Goal: Task Accomplishment & Management: Manage account settings

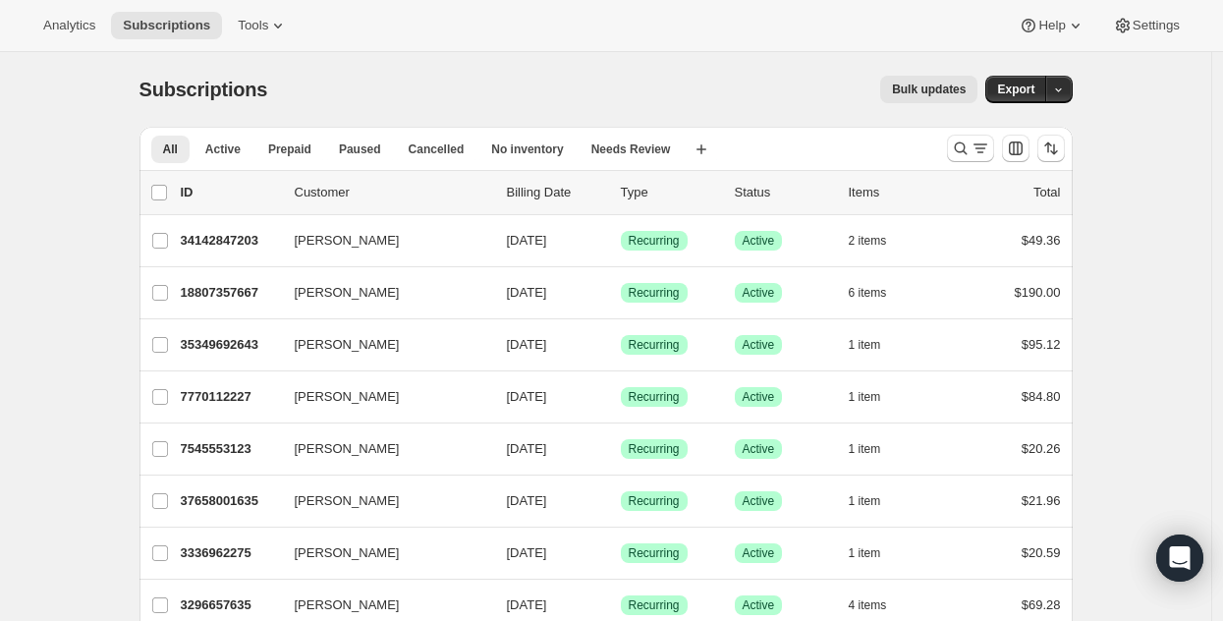
click at [443, 60] on div "Subscriptions. This page is ready Subscriptions Bulk updates More actions Bulk …" at bounding box center [605, 89] width 933 height 75
click at [385, 95] on div "Bulk updates" at bounding box center [634, 89] width 687 height 27
click at [962, 144] on icon "Search and filter results" at bounding box center [961, 148] width 20 height 20
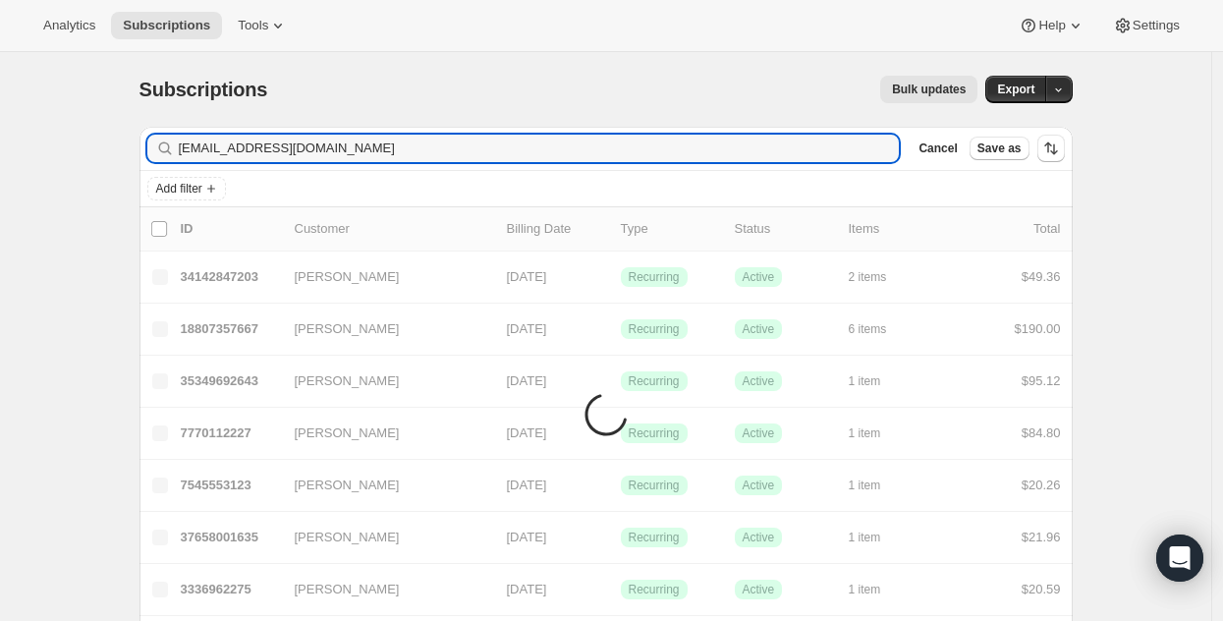
type input "[EMAIL_ADDRESS][DOMAIN_NAME]"
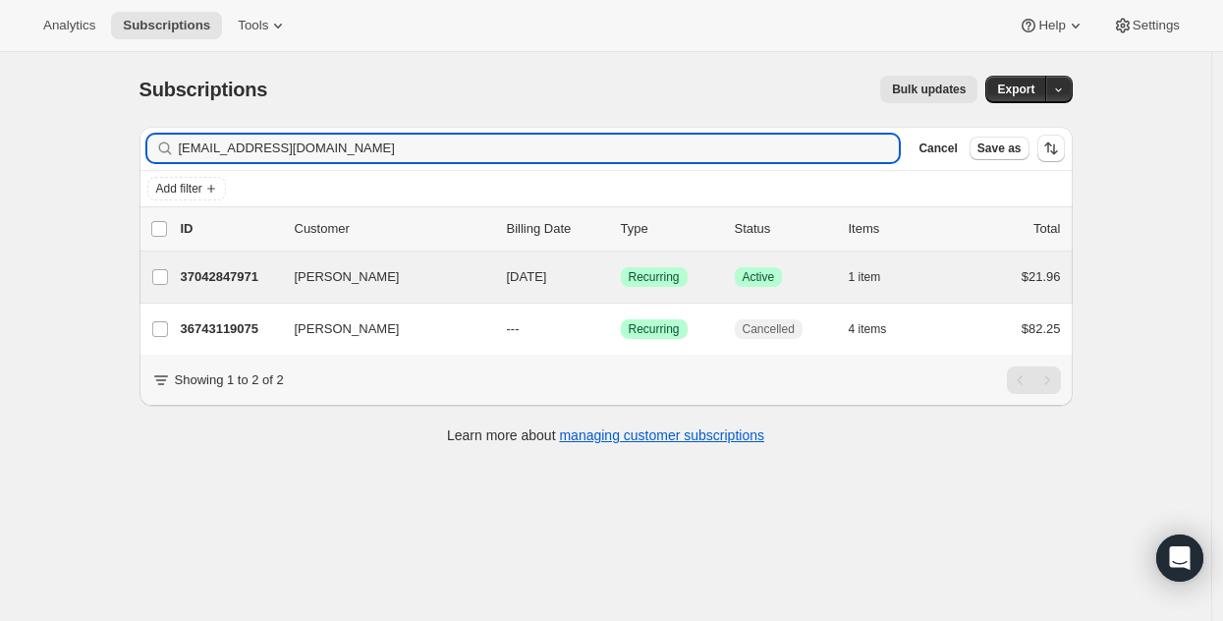
click at [225, 294] on div "[PERSON_NAME] 37042847971 [PERSON_NAME] [DATE] Success Recurring Success Active…" at bounding box center [605, 276] width 933 height 51
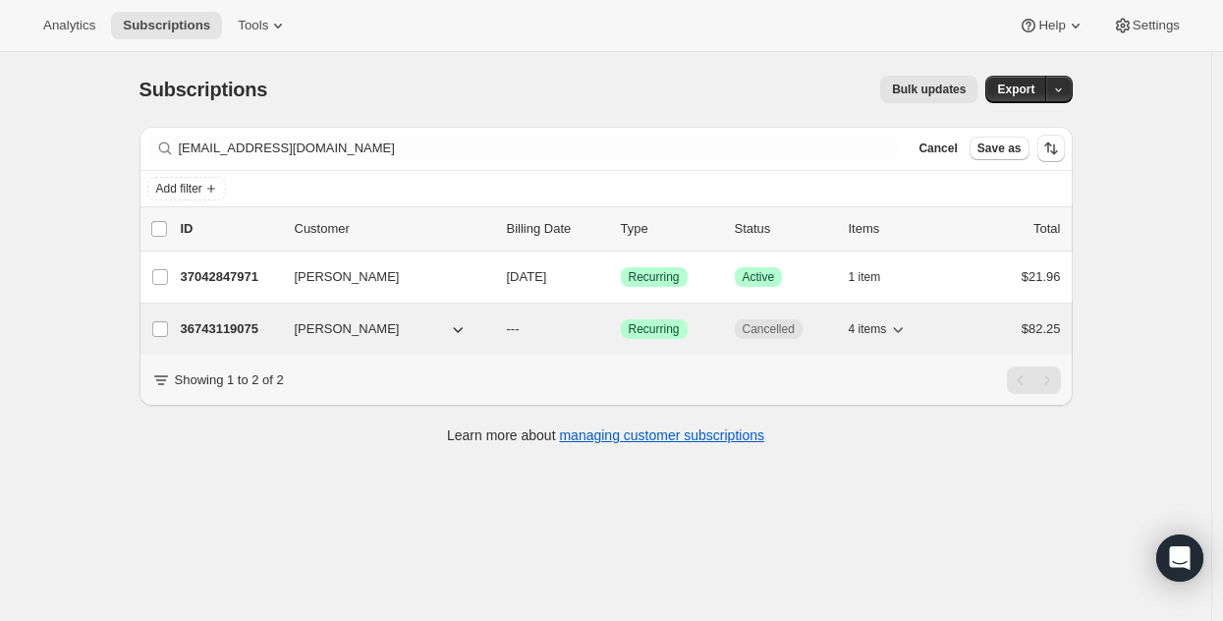
click at [225, 338] on p "36743119075" at bounding box center [230, 329] width 98 height 20
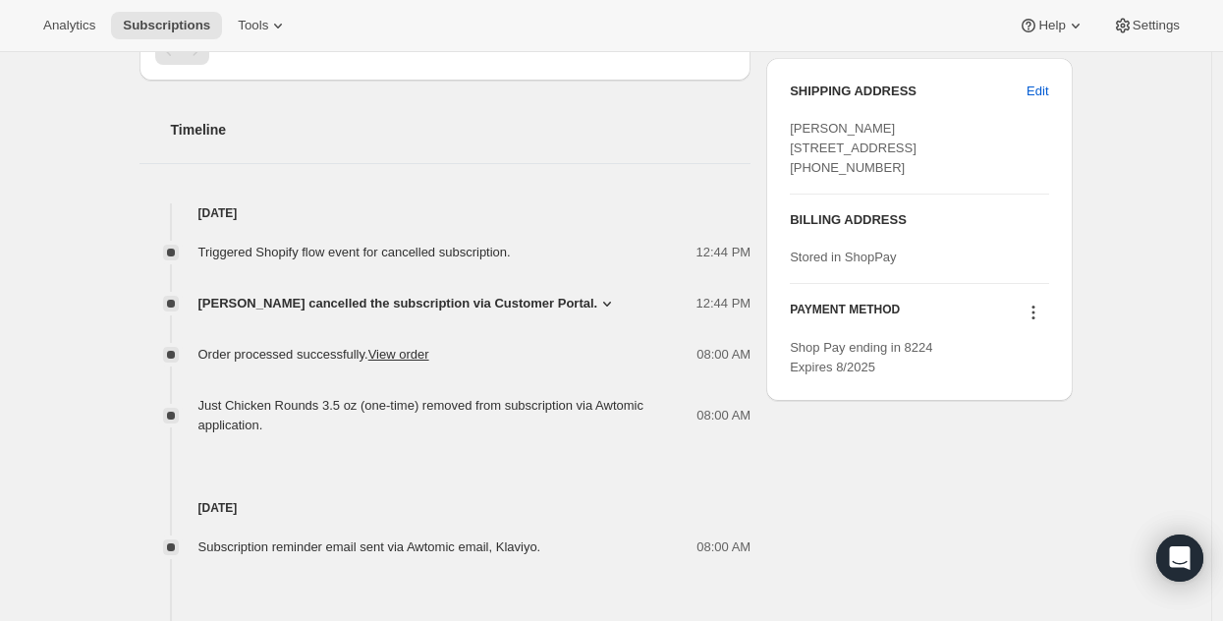
scroll to position [768, 0]
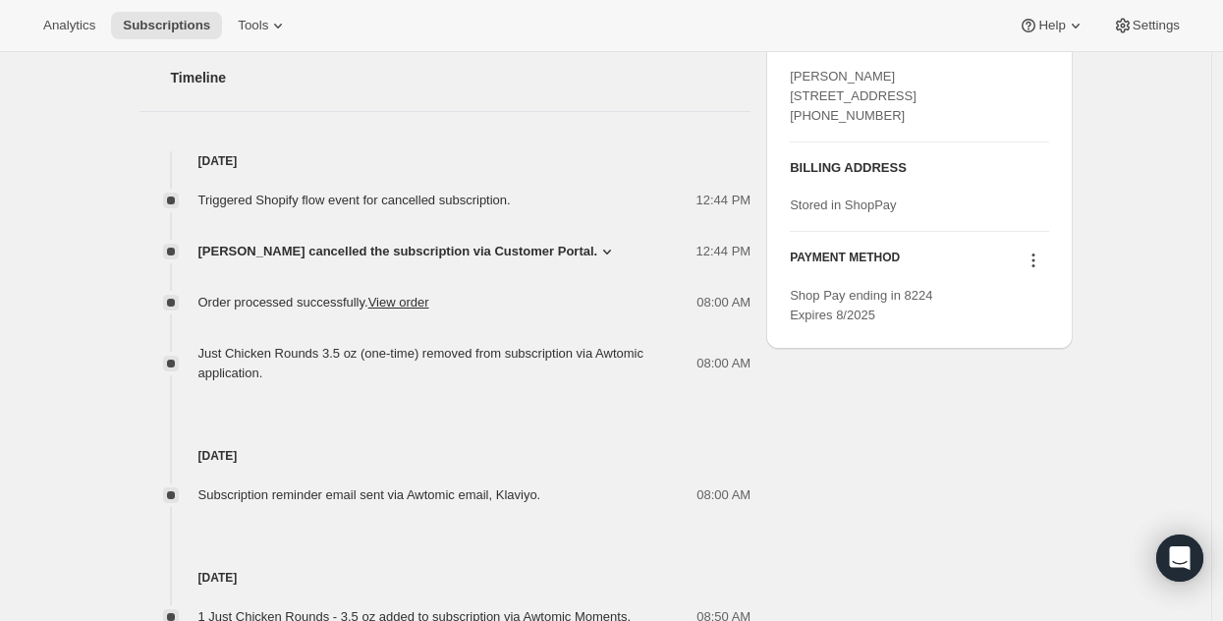
click at [566, 257] on span "[PERSON_NAME] cancelled the subscription via Customer Portal." at bounding box center [398, 252] width 400 height 20
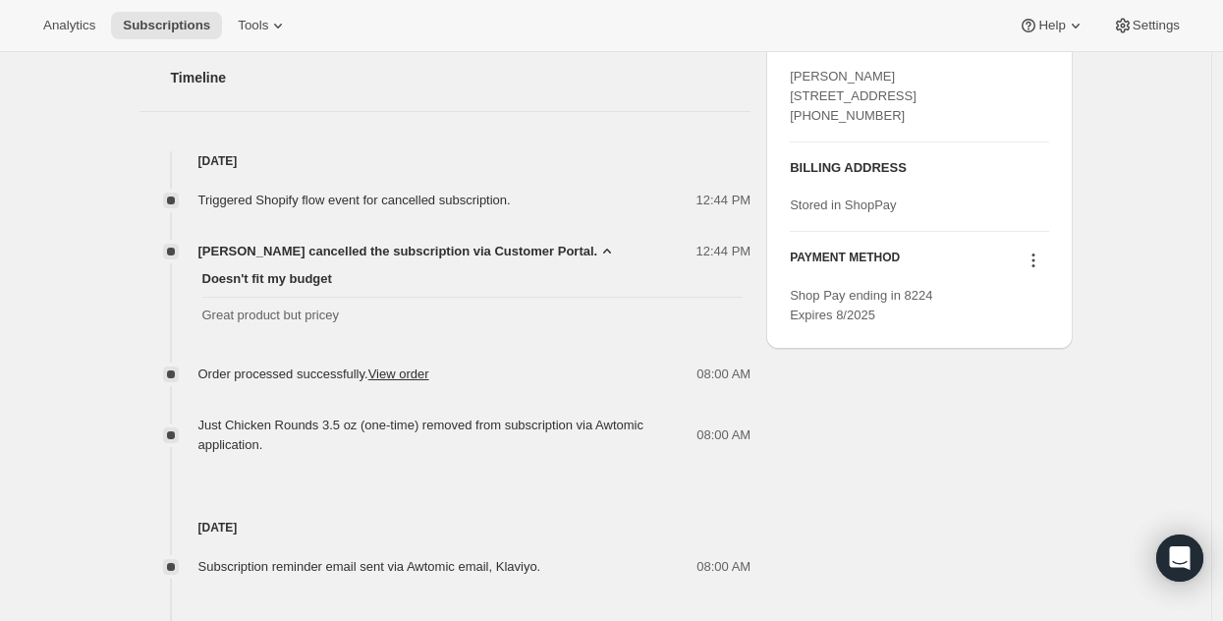
click at [566, 257] on span "[PERSON_NAME] cancelled the subscription via Customer Portal." at bounding box center [398, 252] width 400 height 20
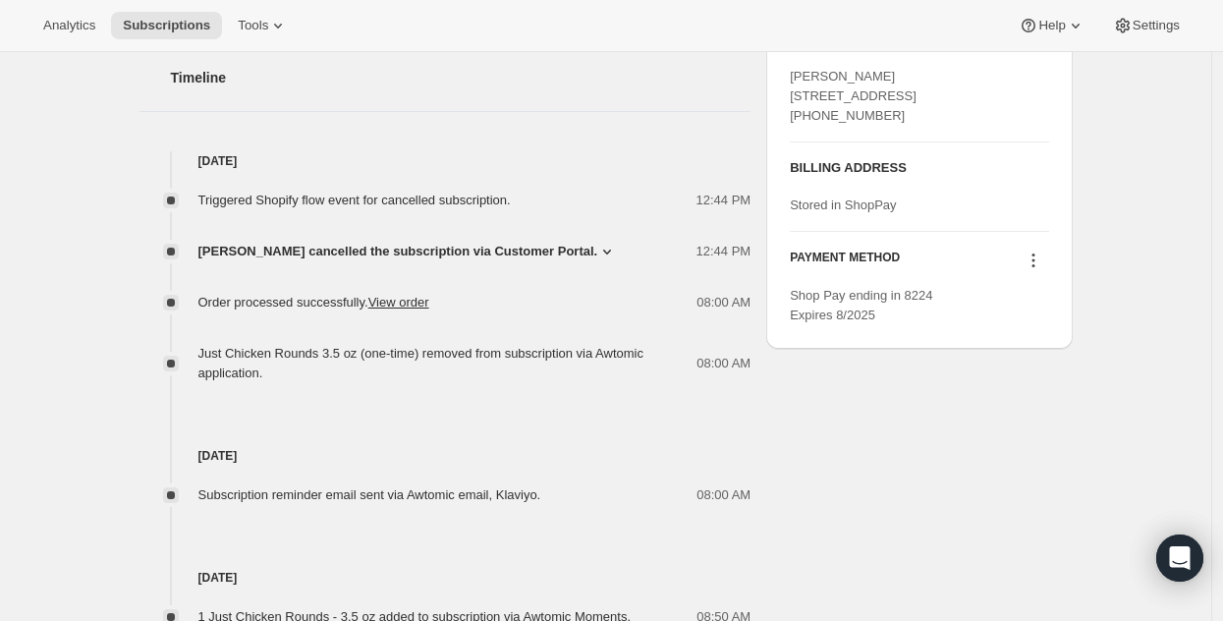
click at [566, 257] on span "[PERSON_NAME] cancelled the subscription via Customer Portal." at bounding box center [398, 252] width 400 height 20
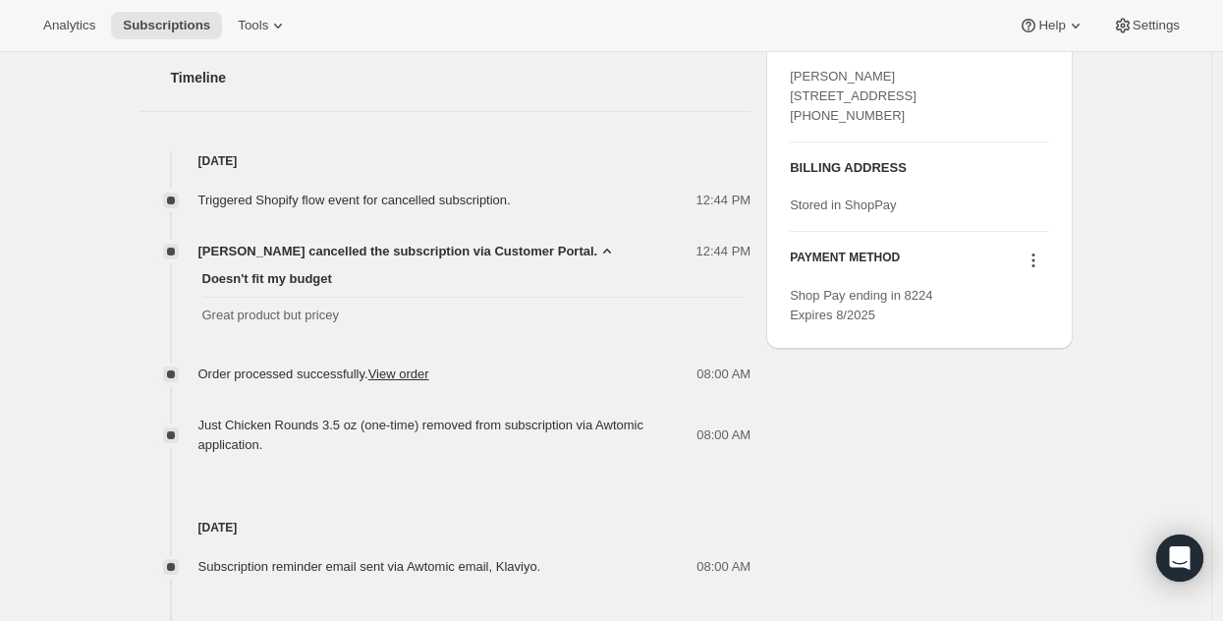
click at [566, 257] on span "[PERSON_NAME] cancelled the subscription via Customer Portal." at bounding box center [398, 252] width 400 height 20
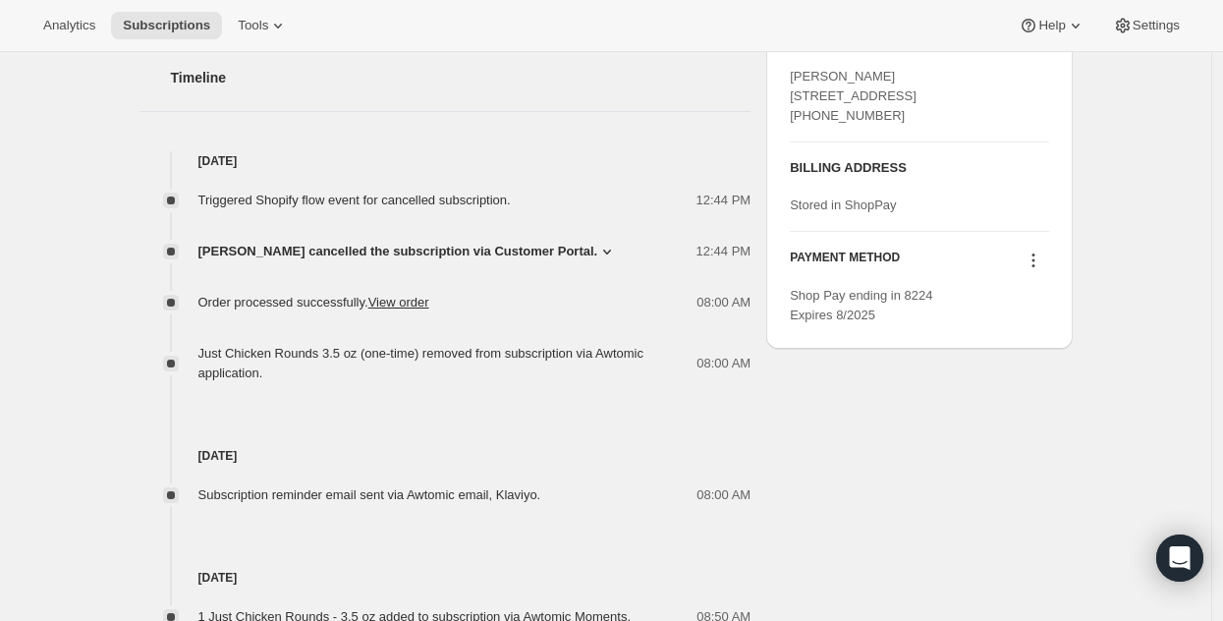
click at [566, 257] on span "[PERSON_NAME] cancelled the subscription via Customer Portal." at bounding box center [398, 252] width 400 height 20
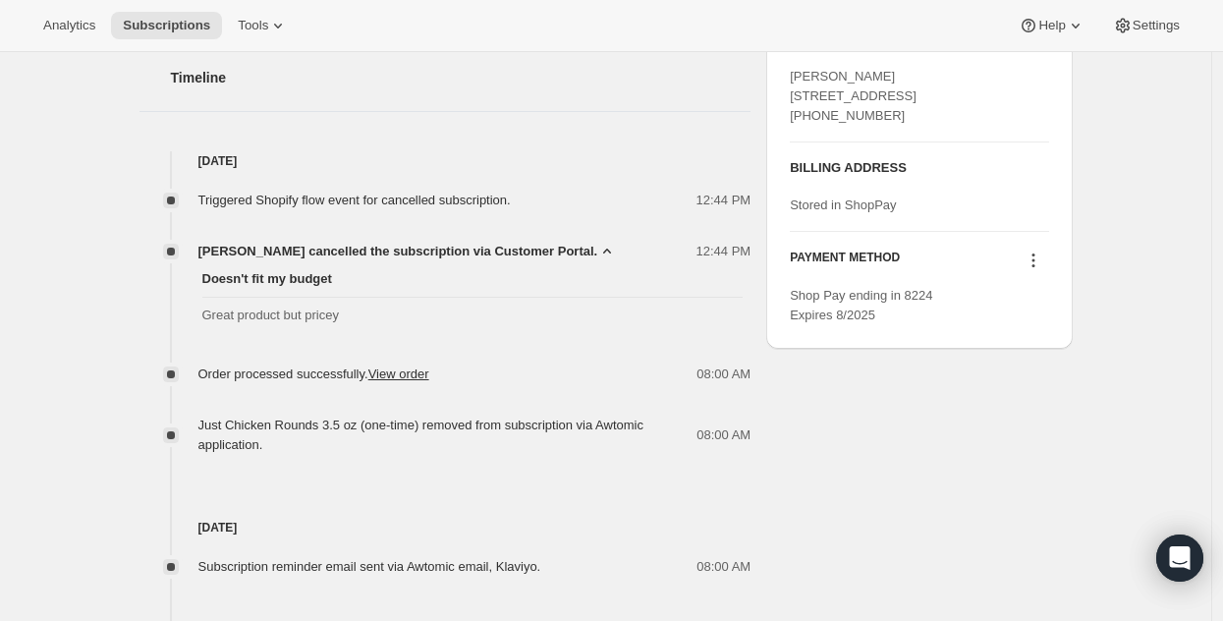
click at [566, 257] on span "[PERSON_NAME] cancelled the subscription via Customer Portal." at bounding box center [398, 252] width 400 height 20
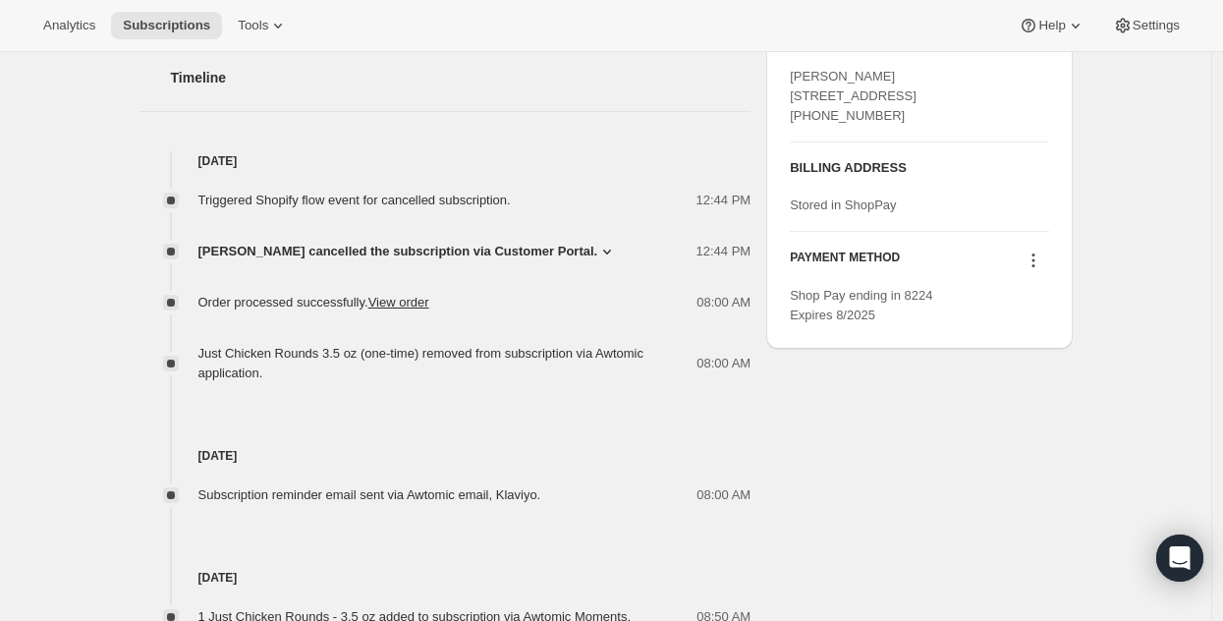
click at [566, 257] on span "[PERSON_NAME] cancelled the subscription via Customer Portal." at bounding box center [398, 252] width 400 height 20
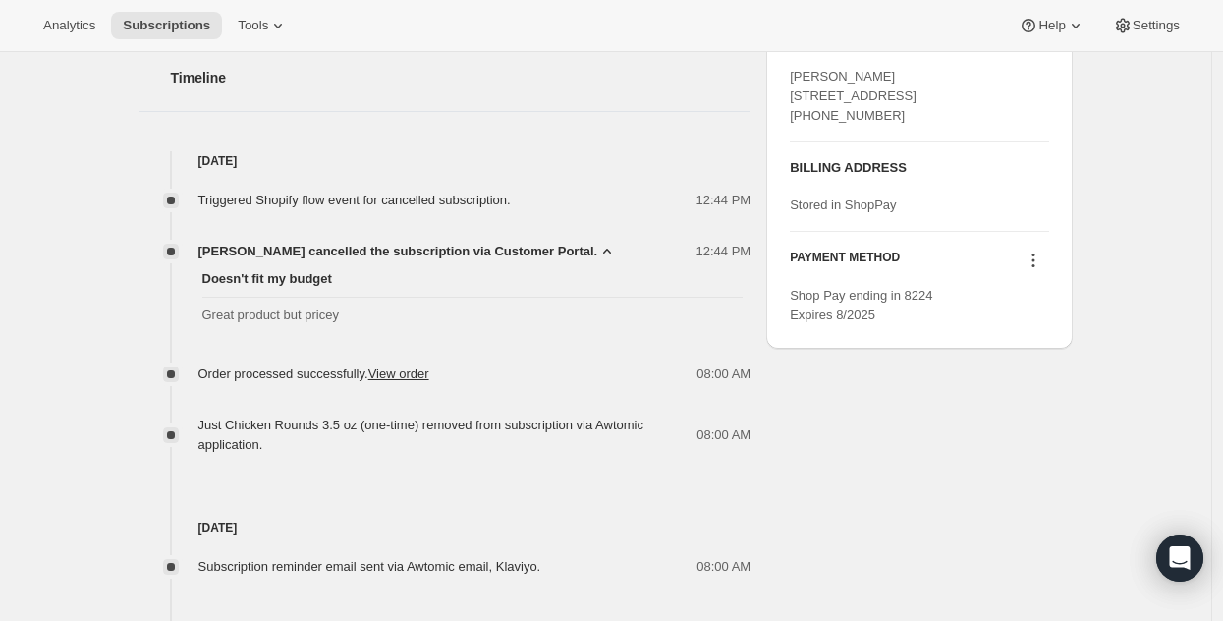
click at [566, 257] on span "[PERSON_NAME] cancelled the subscription via Customer Portal." at bounding box center [398, 252] width 400 height 20
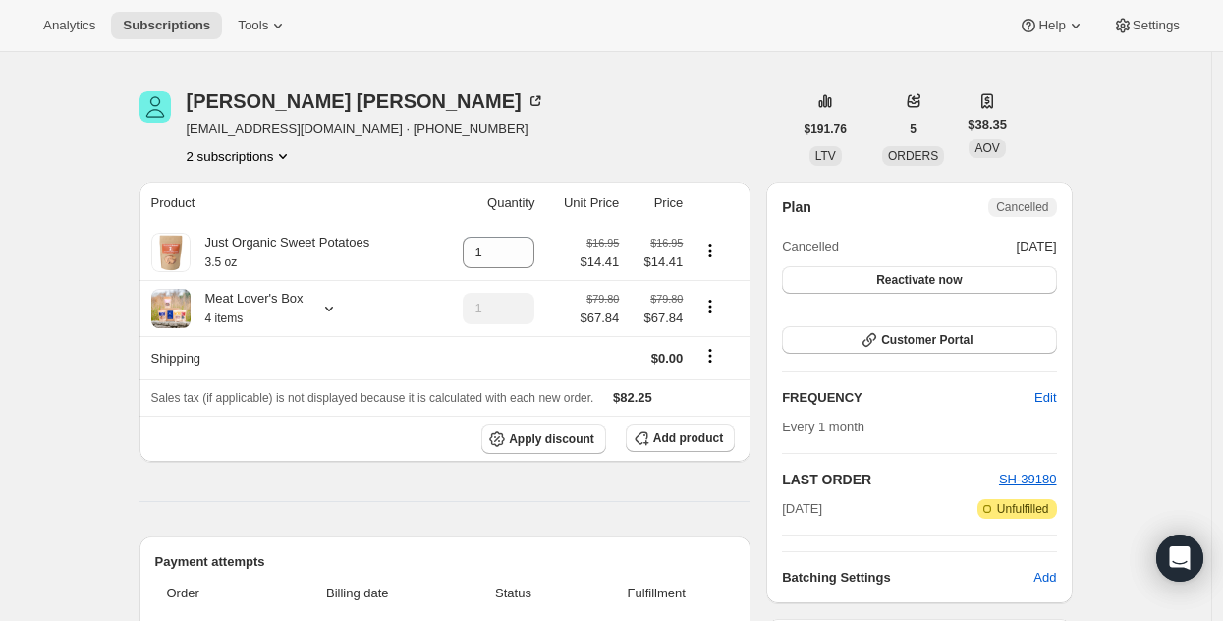
scroll to position [48, 0]
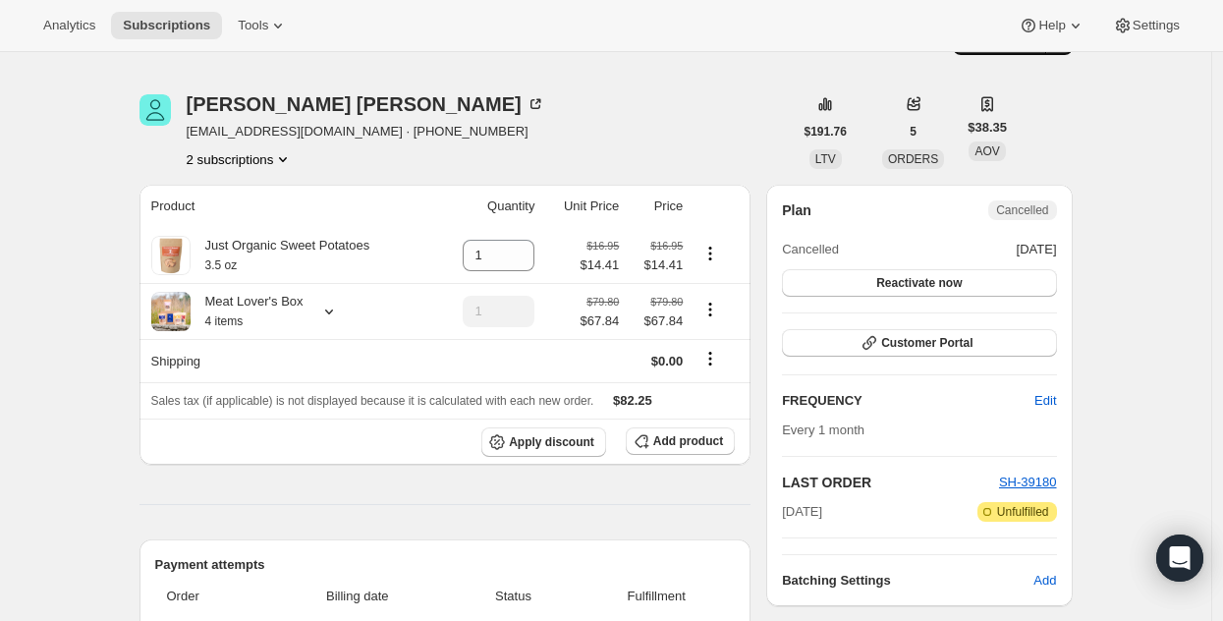
click at [292, 160] on icon "Product actions" at bounding box center [283, 159] width 20 height 20
click at [262, 232] on span "37042847971" at bounding box center [244, 230] width 137 height 20
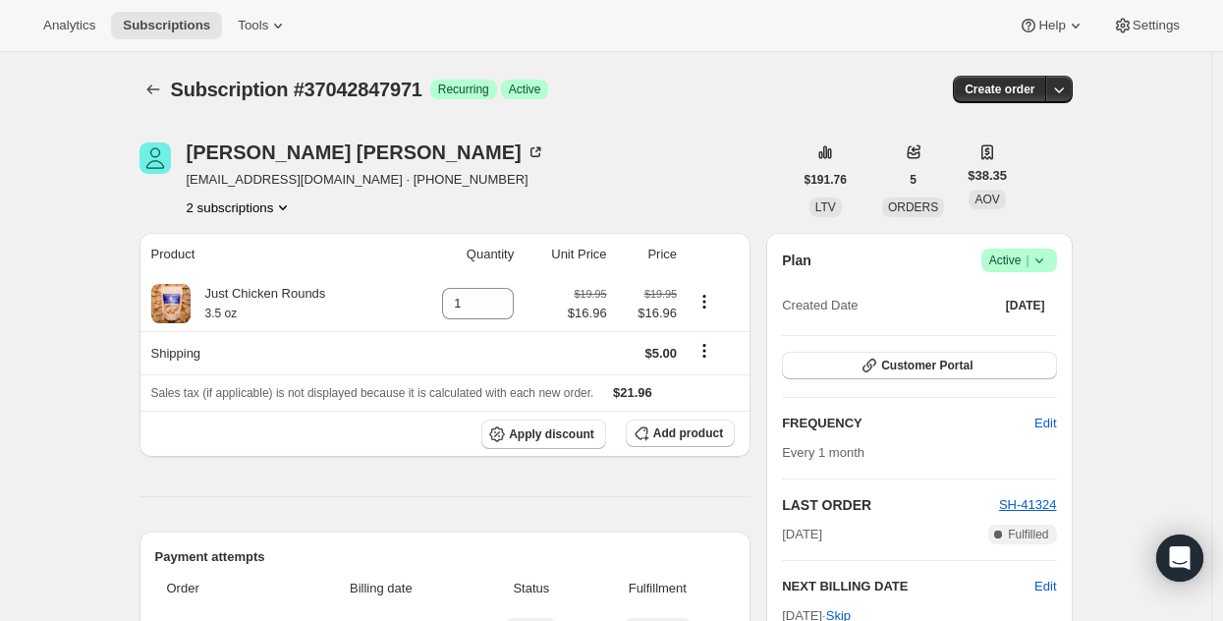
click at [1042, 259] on icon at bounding box center [1038, 260] width 8 height 5
click at [1038, 325] on span "Cancel subscription" at bounding box center [1017, 332] width 111 height 15
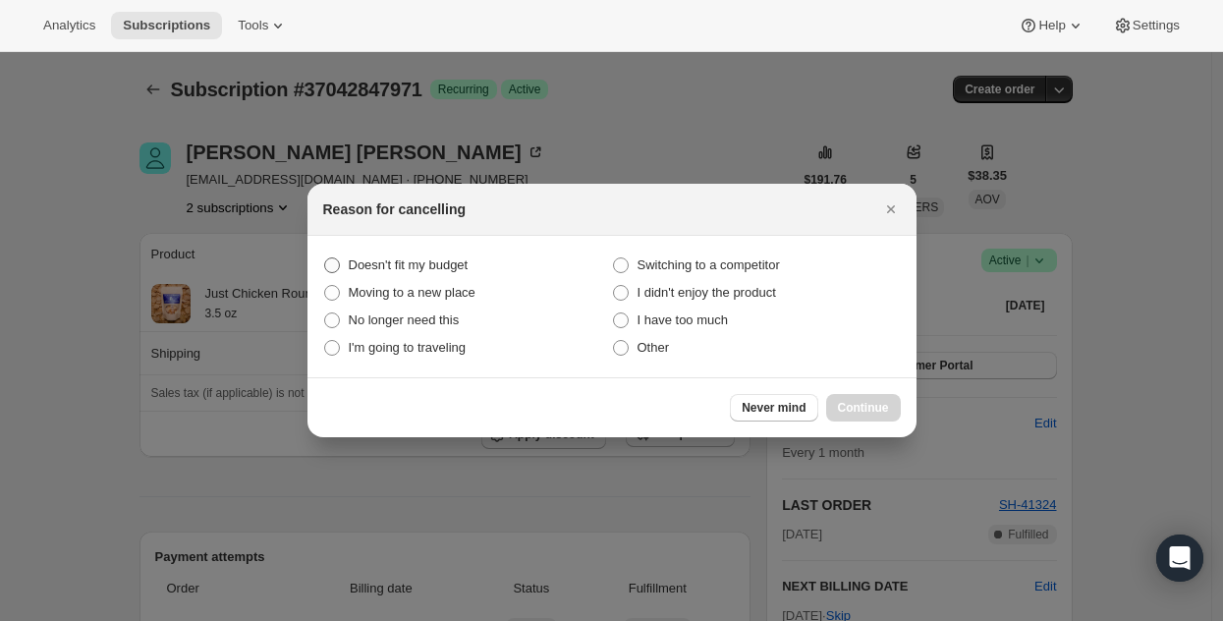
click at [371, 258] on span "Doesn't fit my budget" at bounding box center [409, 264] width 120 height 15
click at [325, 258] on budget "Doesn't fit my budget" at bounding box center [324, 257] width 1 height 1
radio budget "true"
click at [846, 403] on span "Continue" at bounding box center [863, 408] width 51 height 16
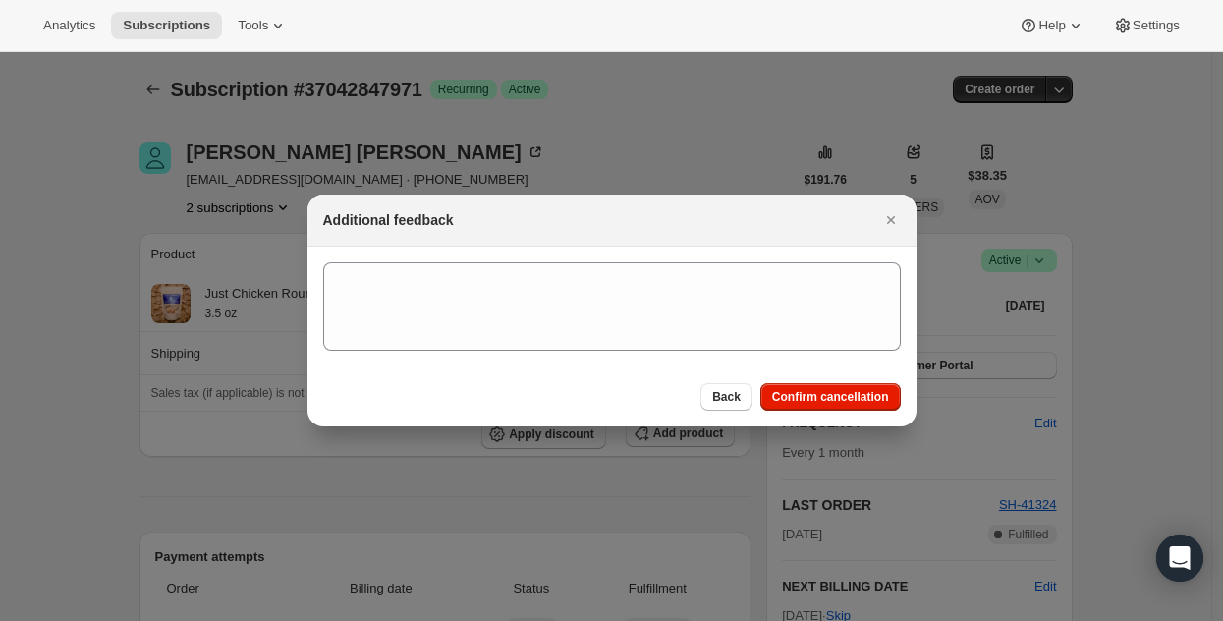
click at [835, 397] on span "Confirm cancellation" at bounding box center [830, 397] width 117 height 16
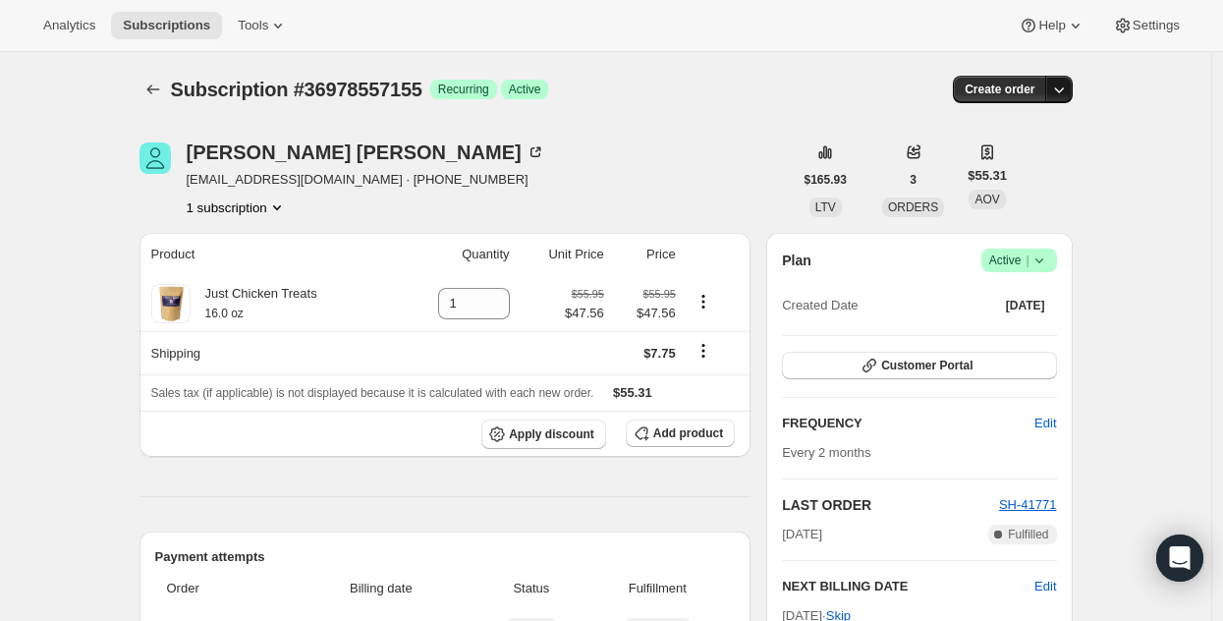
click at [1072, 93] on button "button" at bounding box center [1058, 89] width 27 height 27
click at [1033, 262] on icon at bounding box center [1039, 260] width 20 height 20
click at [1037, 325] on span "Cancel subscription" at bounding box center [1017, 332] width 111 height 15
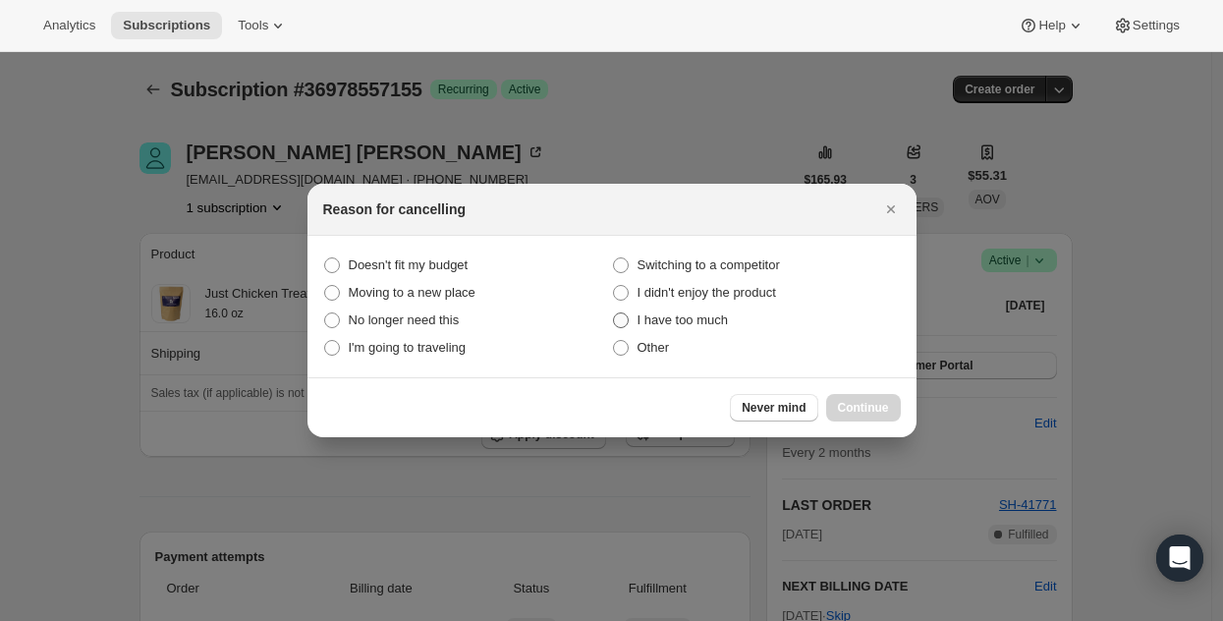
click at [632, 324] on label "I have too much" at bounding box center [756, 319] width 289 height 27
click at [614, 313] on much "I have too much" at bounding box center [613, 312] width 1 height 1
radio much "true"
click at [850, 405] on span "Continue" at bounding box center [863, 408] width 51 height 16
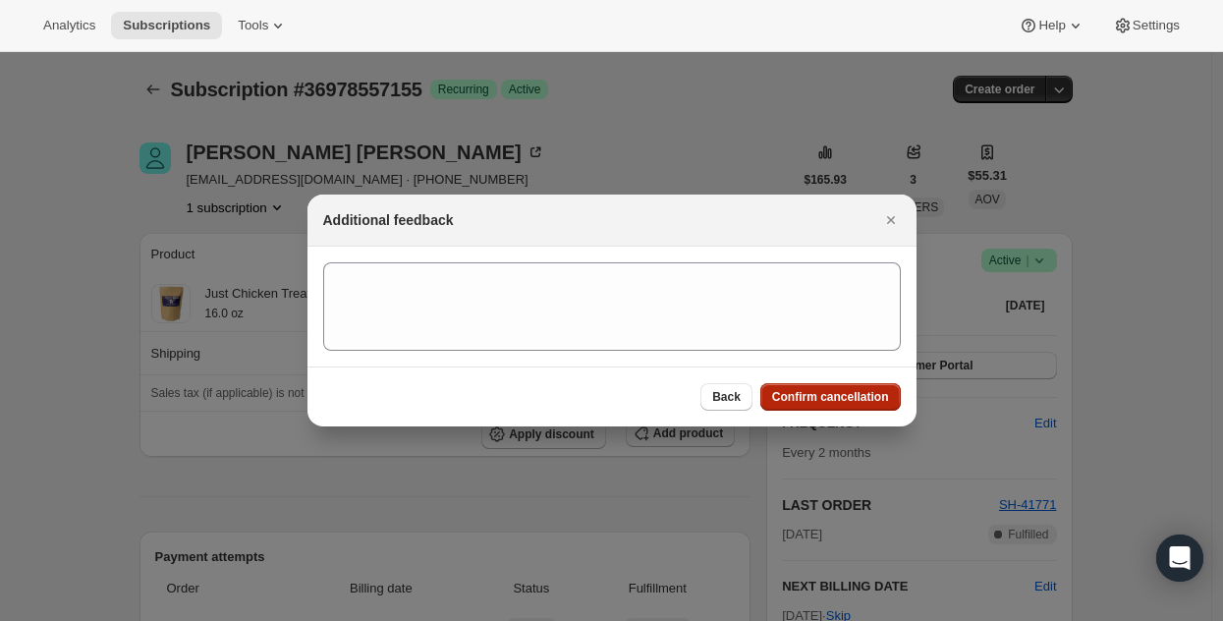
click at [850, 405] on button "Confirm cancellation" at bounding box center [830, 396] width 140 height 27
